Goal: Information Seeking & Learning: Learn about a topic

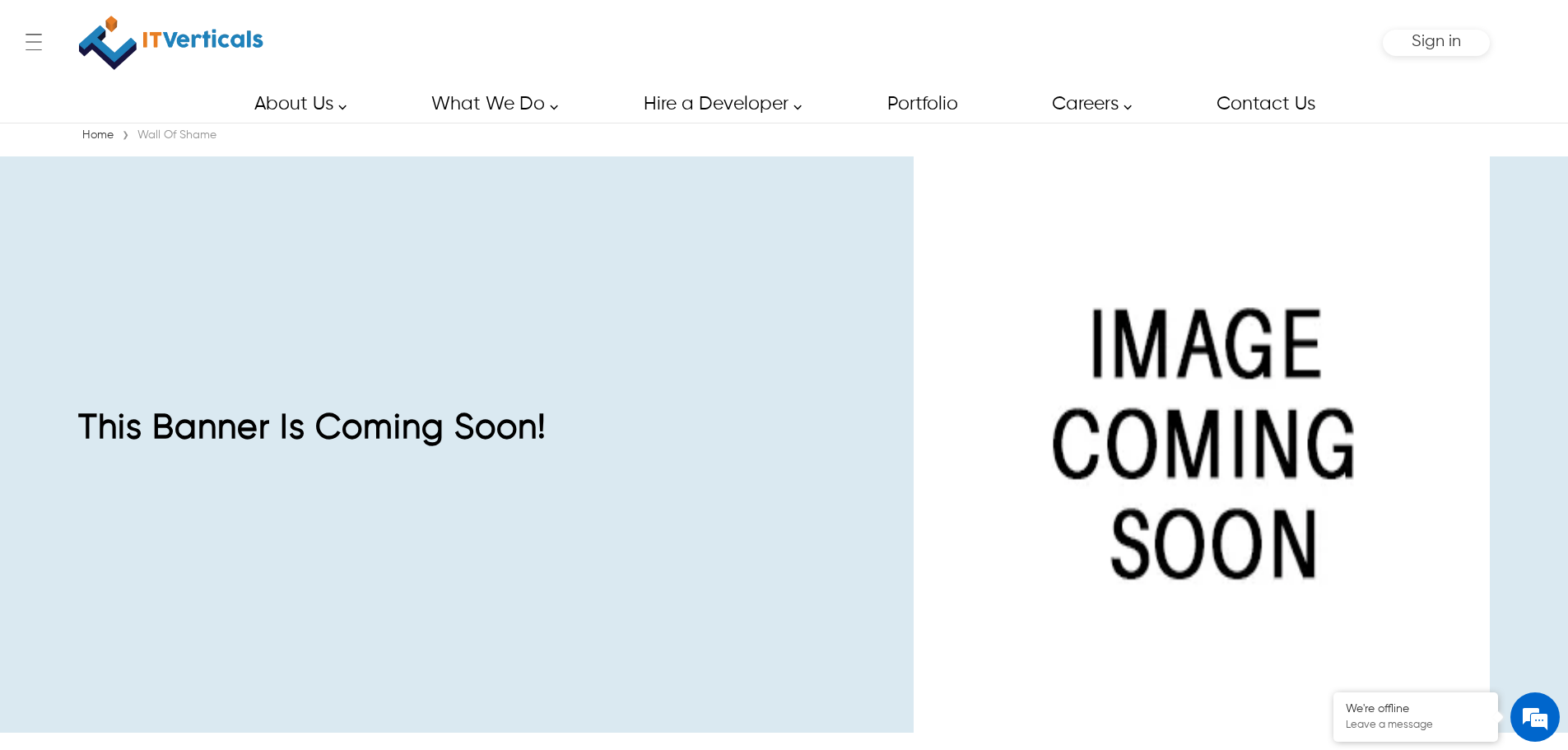
click at [451, 5] on div "← Menu Startup Solutions Software Development Digital Marketing Services IT Sta…" at bounding box center [784, 42] width 1411 height 85
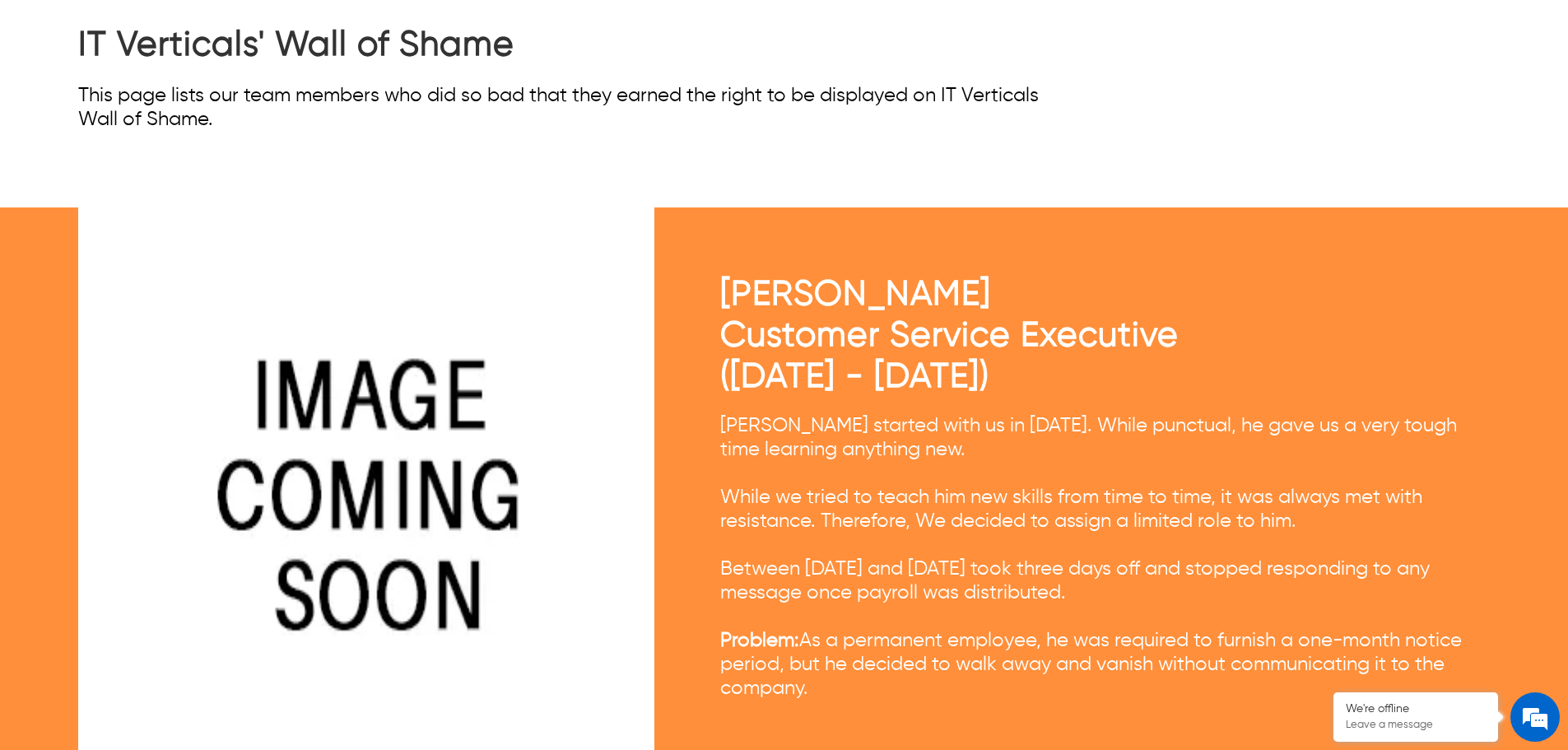
scroll to position [823, 0]
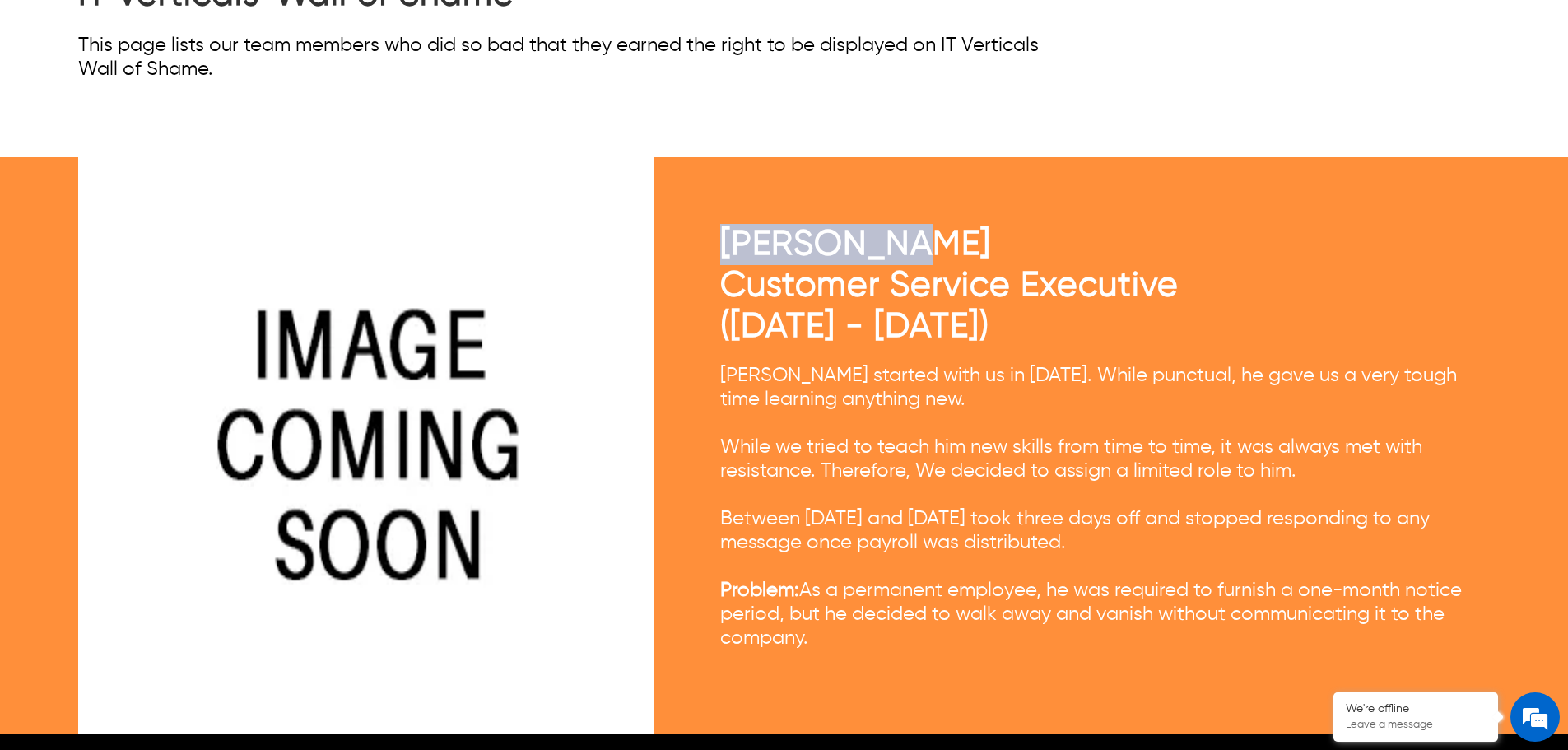
drag, startPoint x: 716, startPoint y: 242, endPoint x: 925, endPoint y: 234, distance: 209.2
click at [925, 234] on div "[PERSON_NAME] Customer Service Executive ([DATE] - [DATE]) [PERSON_NAME] starte…" at bounding box center [784, 444] width 1411 height 576
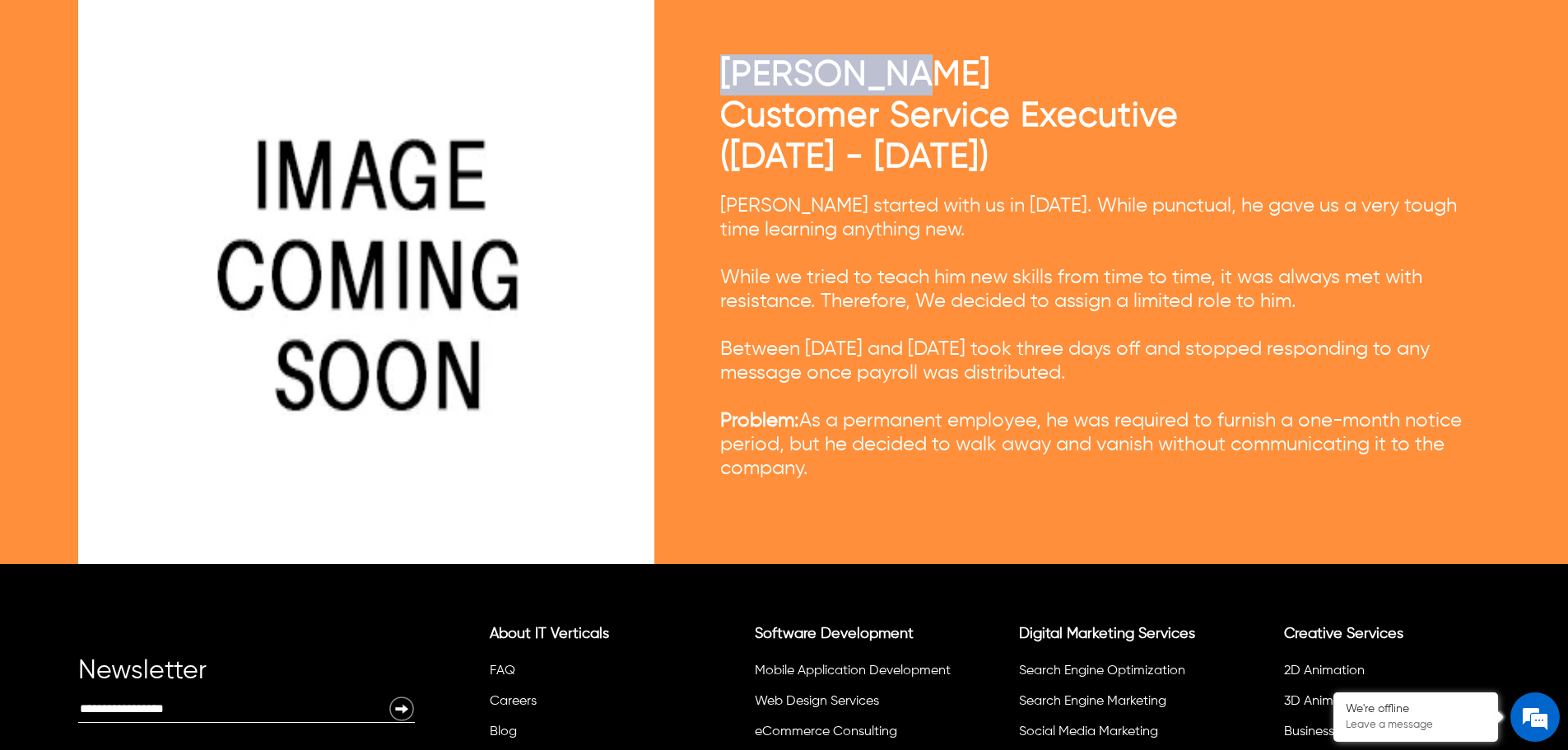
scroll to position [905, 0]
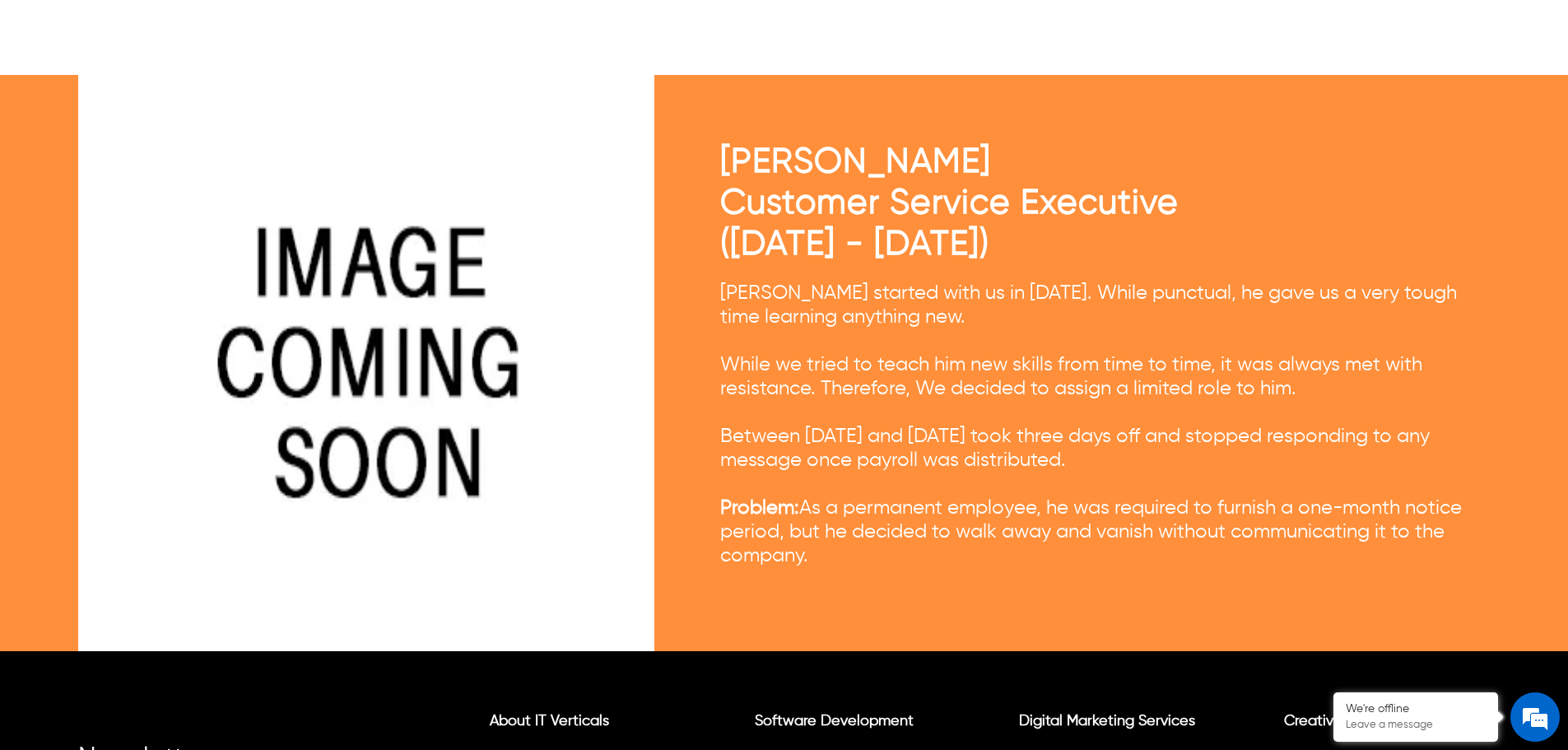
drag, startPoint x: 1302, startPoint y: 506, endPoint x: 1468, endPoint y: 511, distance: 166.1
click at [1462, 511] on span "Problem: As a permanent employee, he was required to furnish a one-month notice…" at bounding box center [1091, 532] width 741 height 67
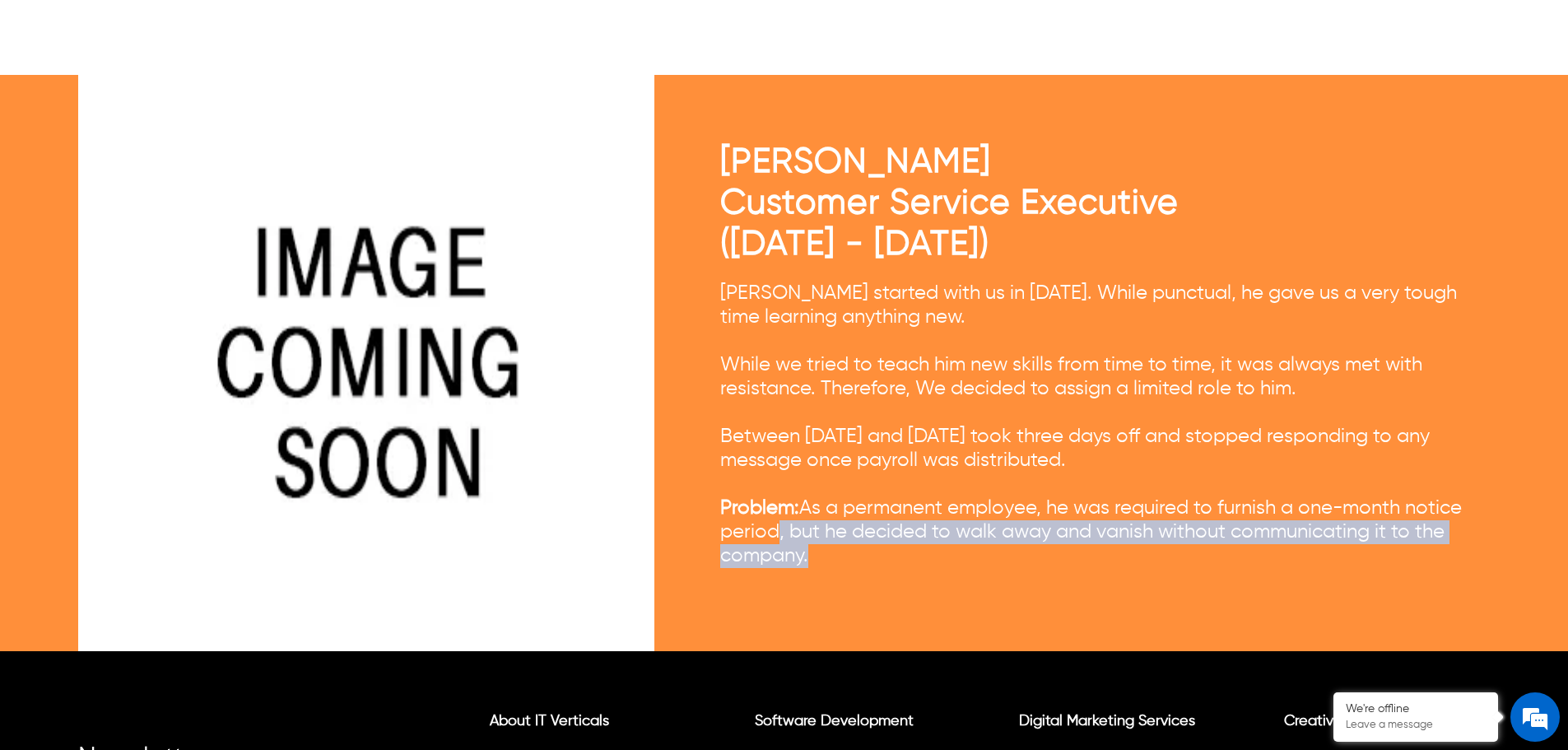
drag, startPoint x: 776, startPoint y: 529, endPoint x: 1112, endPoint y: 547, distance: 336.5
click at [1112, 547] on div "Frank started with us in Aug 2021. While punctual, he gave us a very tough time…" at bounding box center [1104, 424] width 769 height 286
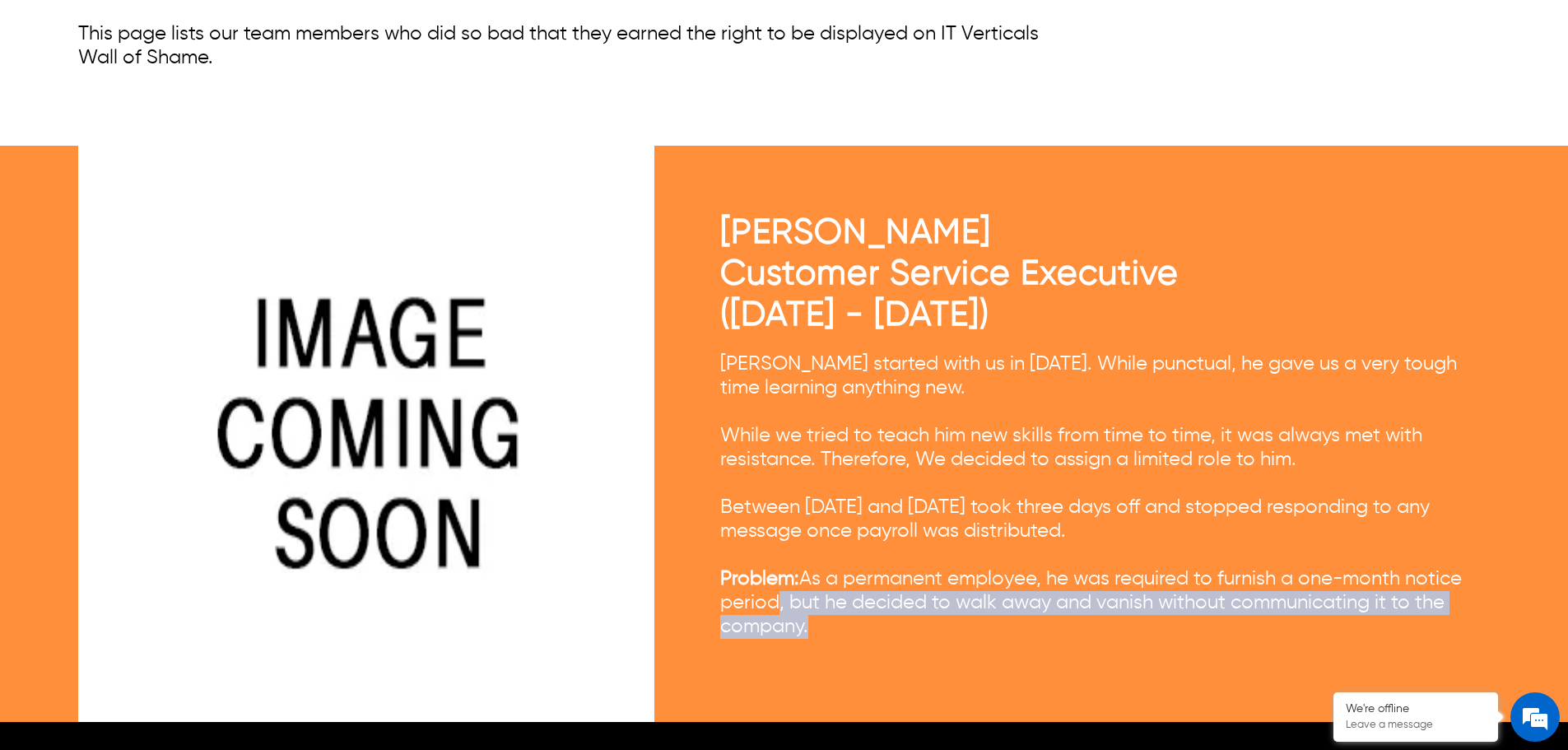
scroll to position [658, 0]
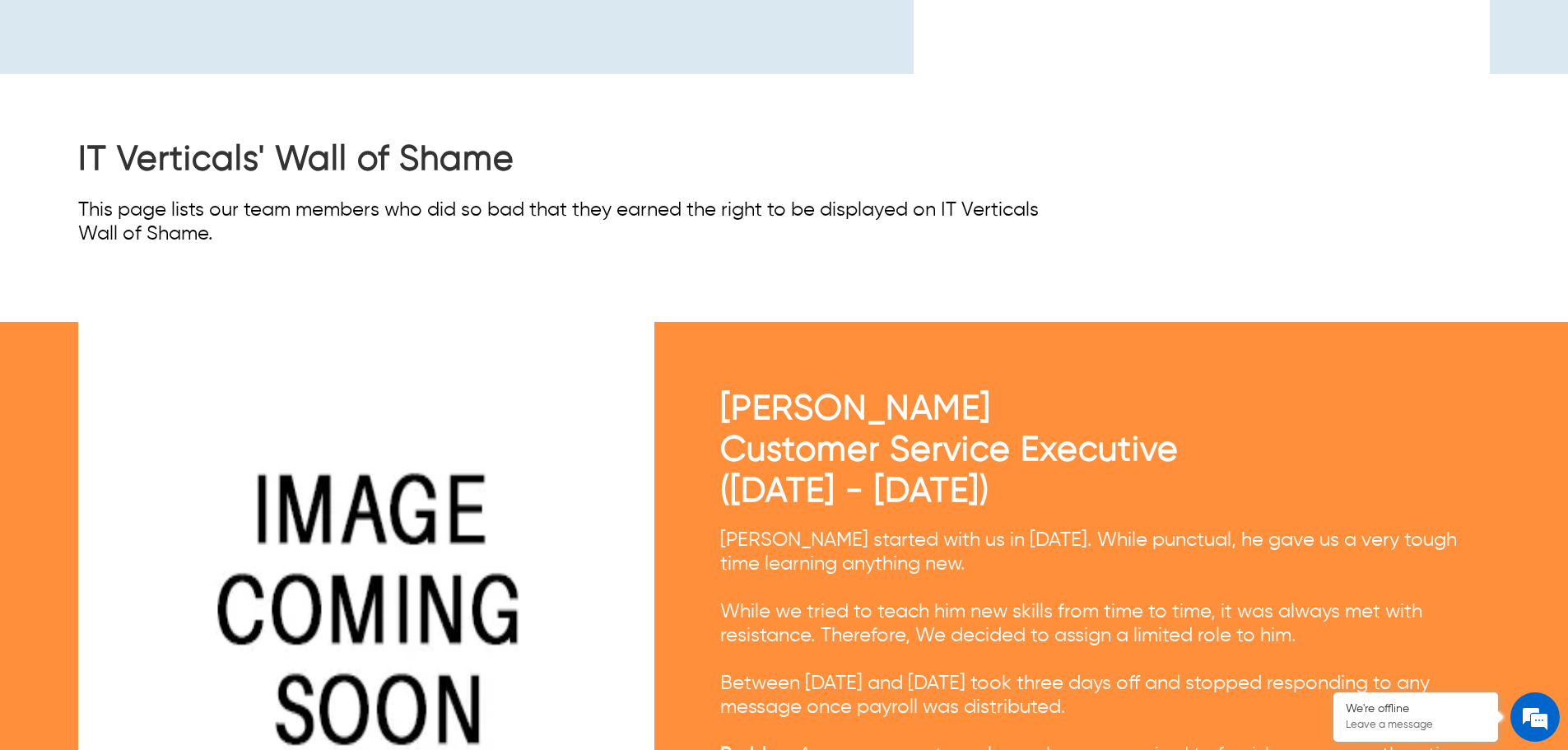
click at [969, 249] on div "IT Verticals' Wall of Shame This page lists our team members who did so bad tha…" at bounding box center [784, 192] width 1411 height 237
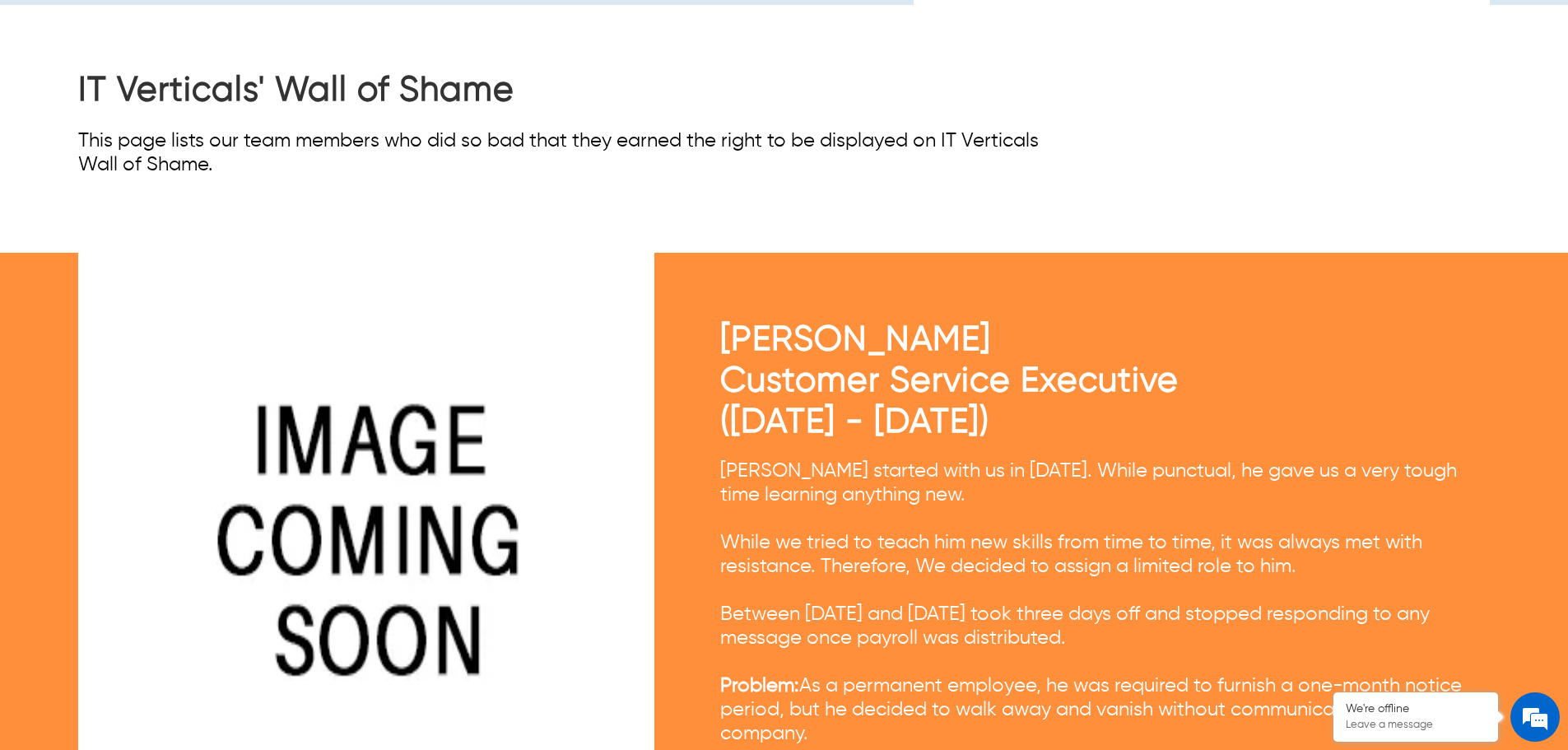
scroll to position [823, 0]
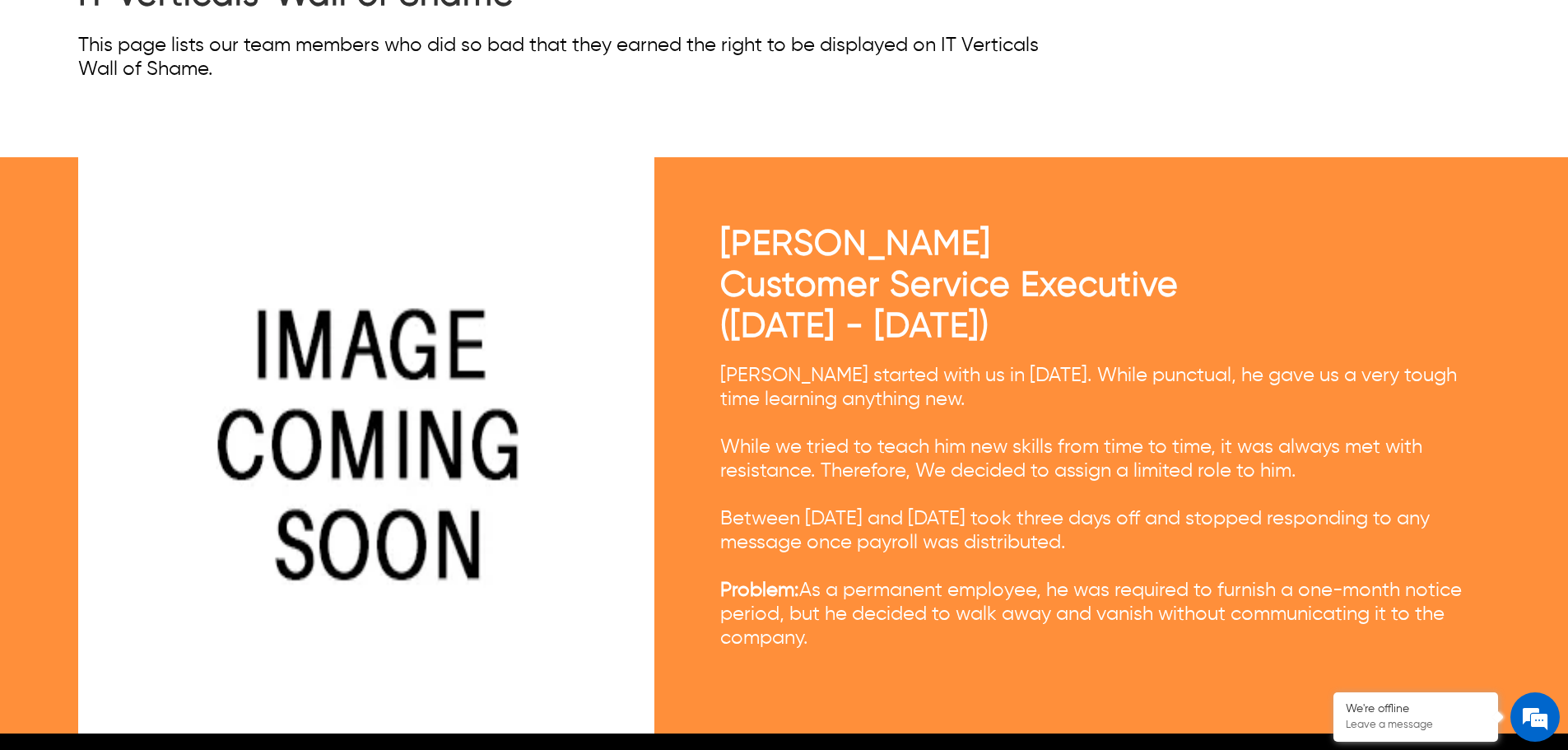
click at [670, 108] on div "IT Verticals' Wall of Shame This page lists our team members who did so bad tha…" at bounding box center [784, 28] width 1411 height 237
